Goal: Navigation & Orientation: Understand site structure

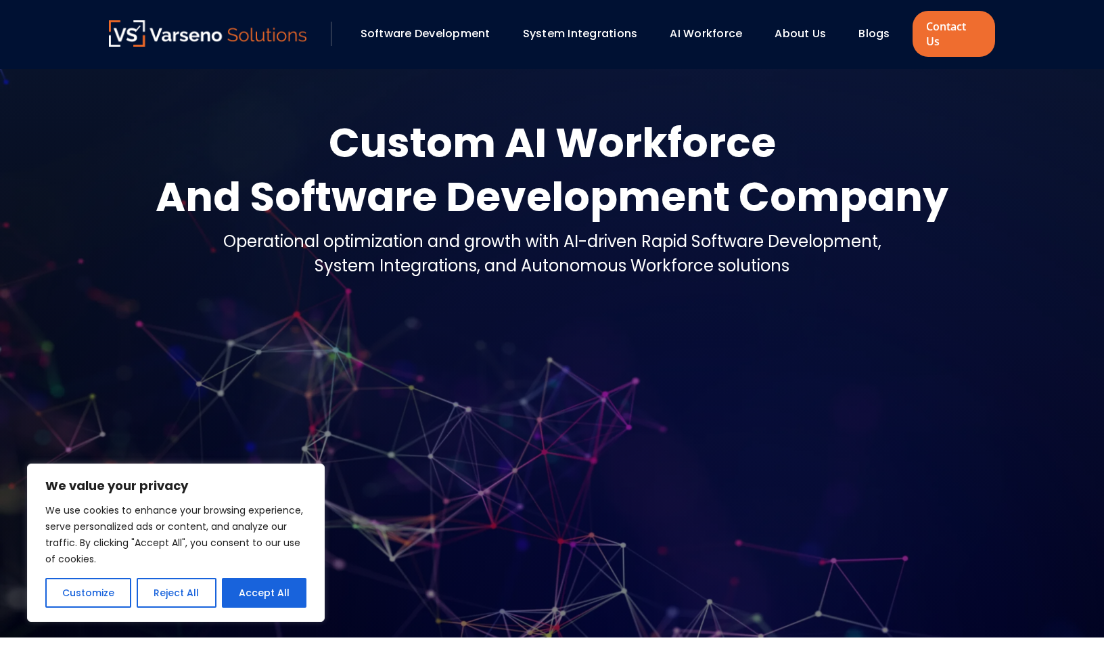
scroll to position [29, 0]
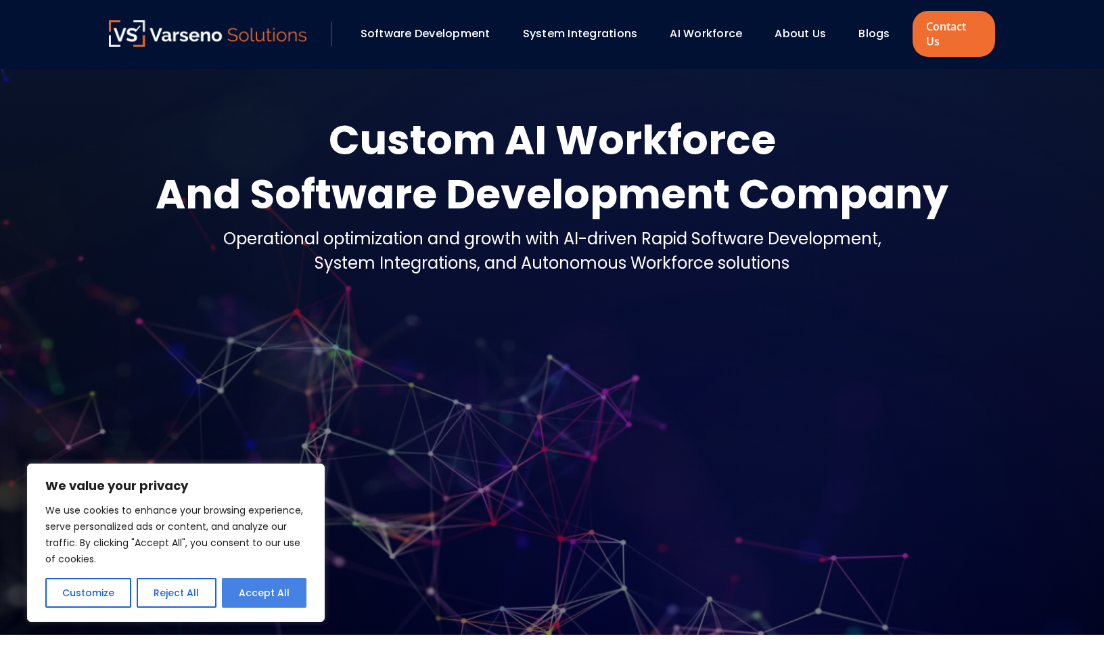
click at [277, 595] on button "Accept All" at bounding box center [264, 593] width 85 height 30
checkbox input "true"
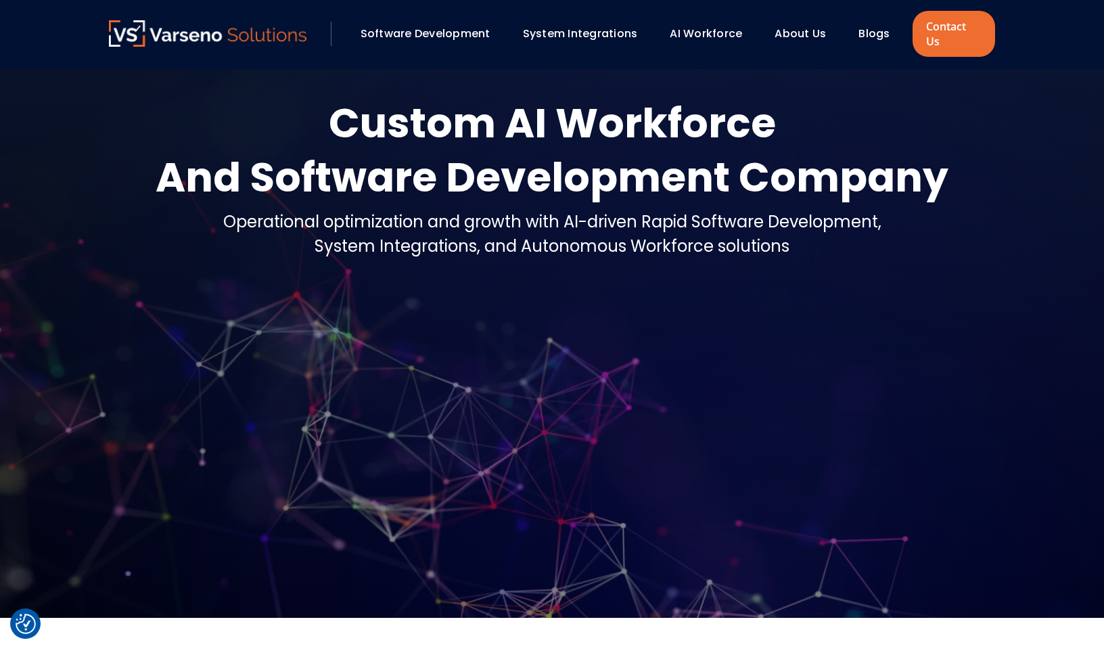
scroll to position [47, 0]
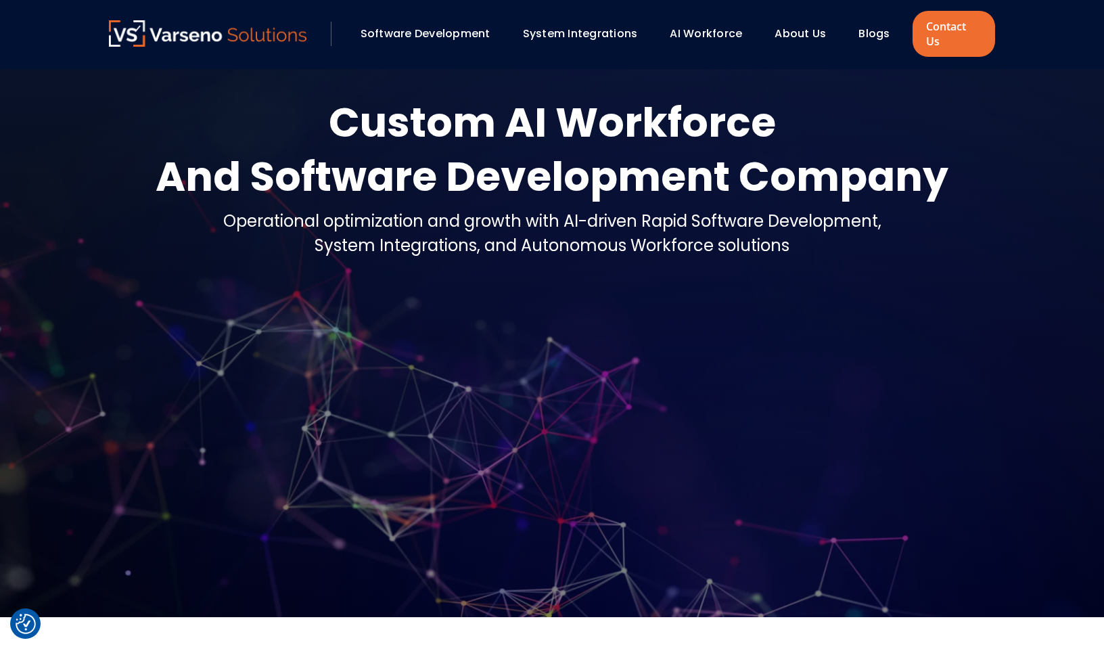
click at [804, 28] on link "About Us" at bounding box center [800, 34] width 51 height 16
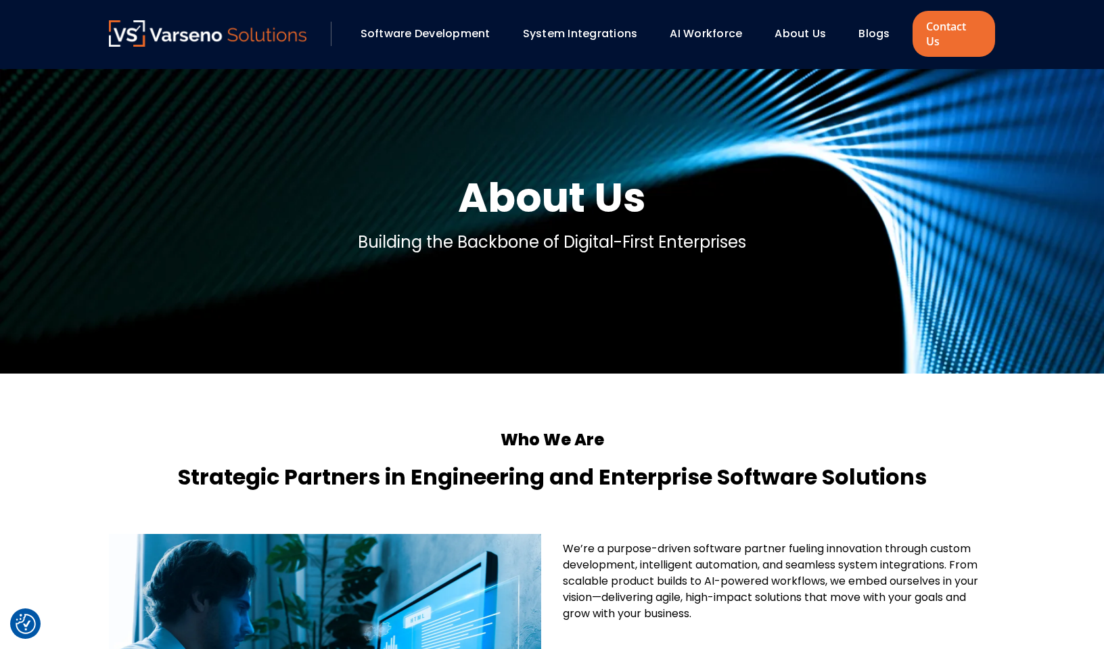
click at [700, 26] on link "AI Workforce" at bounding box center [706, 34] width 72 height 16
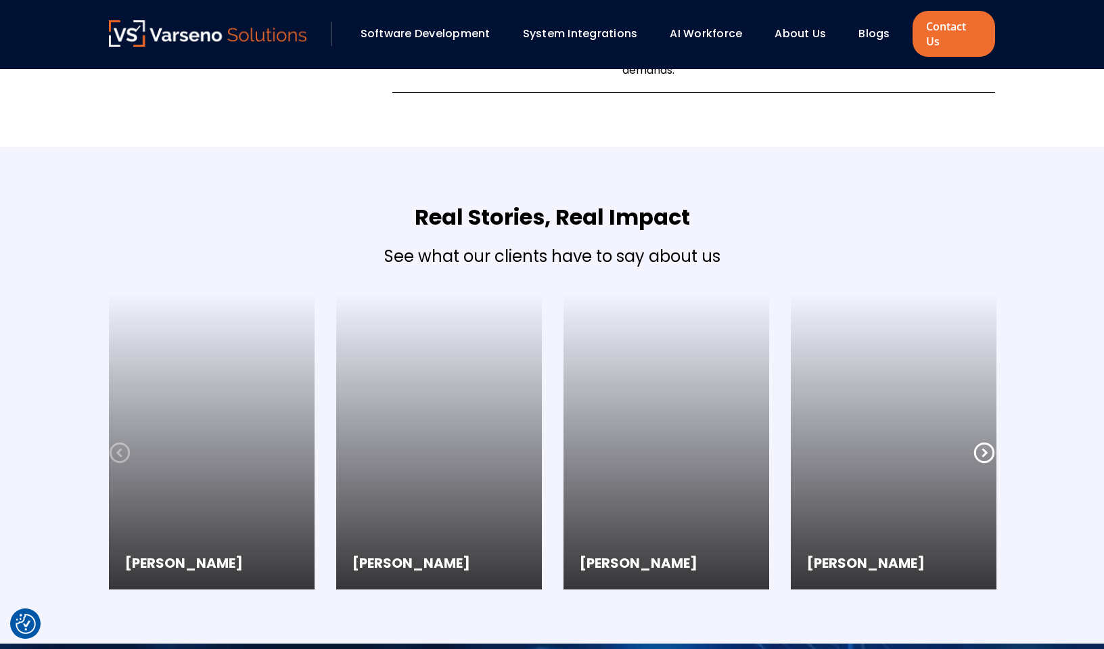
scroll to position [1544, 0]
